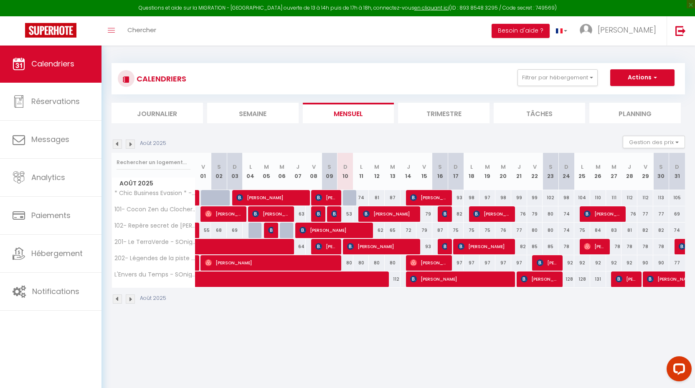
click at [332, 247] on span "[PERSON_NAME]" at bounding box center [326, 247] width 21 height 16
select select "OK"
select select "KO"
select select "1"
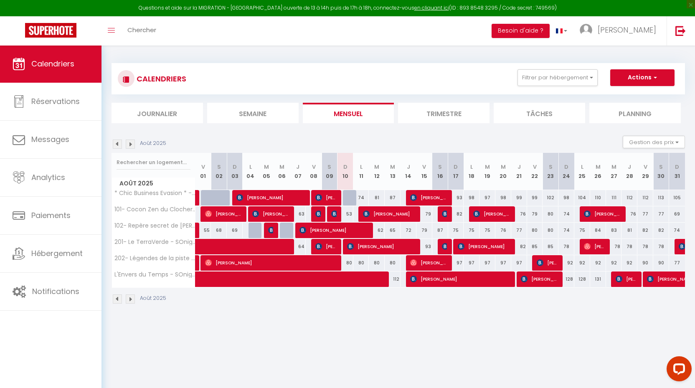
select select "1"
select select
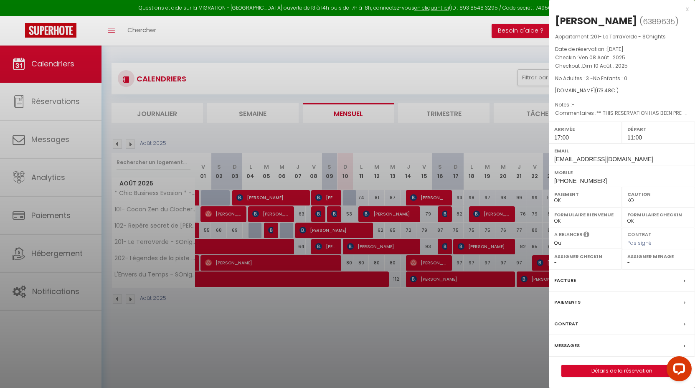
select select "24218"
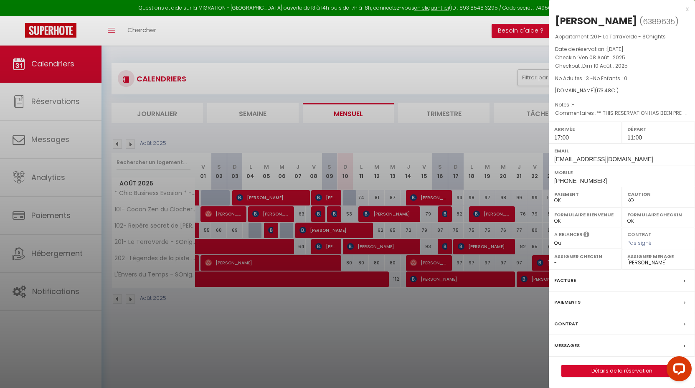
click at [644, 372] on link "Détails de la réservation" at bounding box center [622, 371] width 120 height 11
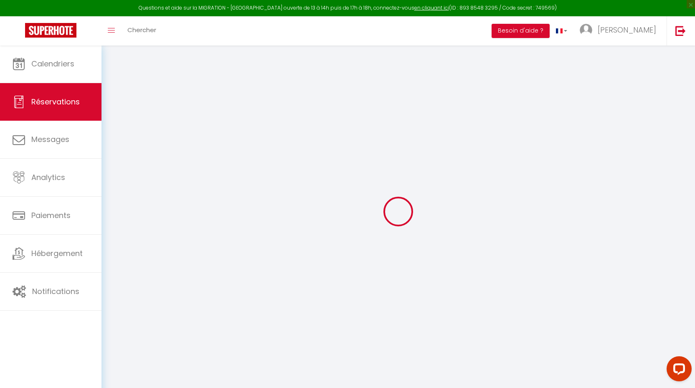
select select
checkbox input "false"
select select
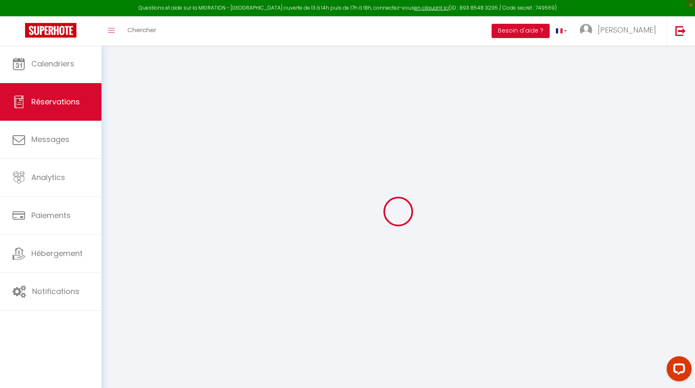
checkbox input "false"
type textarea "** THIS RESERVATION HAS BEEN PRE-PAID ** Reservation has a cancellation grace p…"
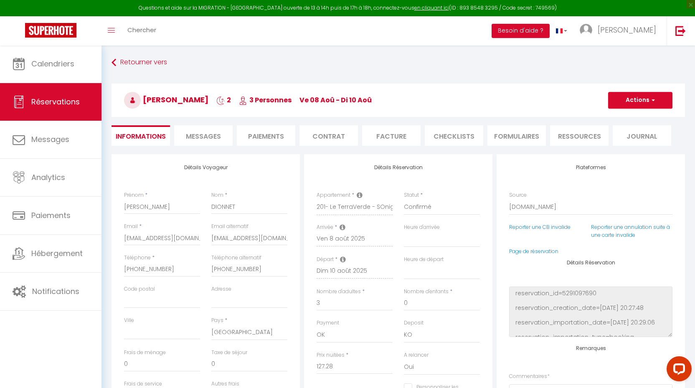
type input "42"
type input "4.2"
select select
checkbox input "false"
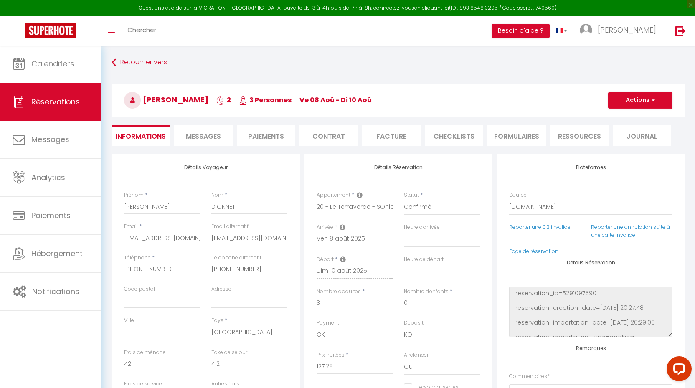
select select "17:00"
select select "11:00"
click at [460, 138] on li "CHECKLISTS" at bounding box center [454, 135] width 59 height 20
